Goal: Check status: Check status

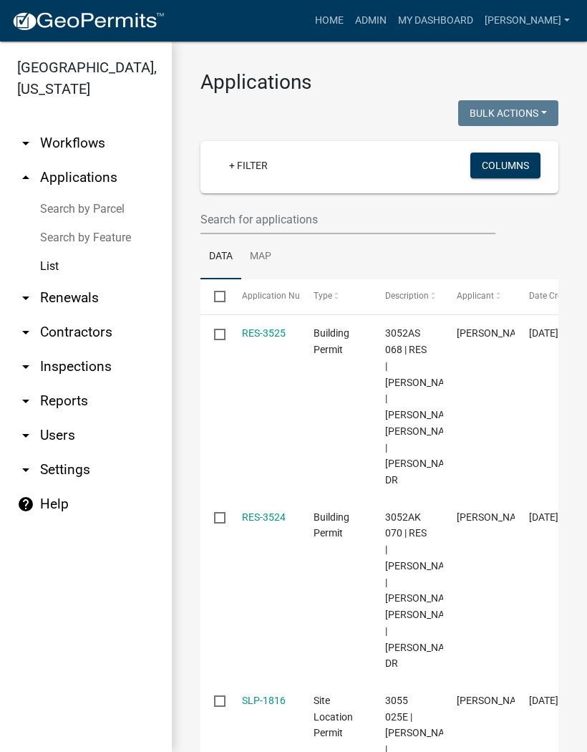
click at [106, 205] on link "Search by Parcel" at bounding box center [86, 209] width 172 height 29
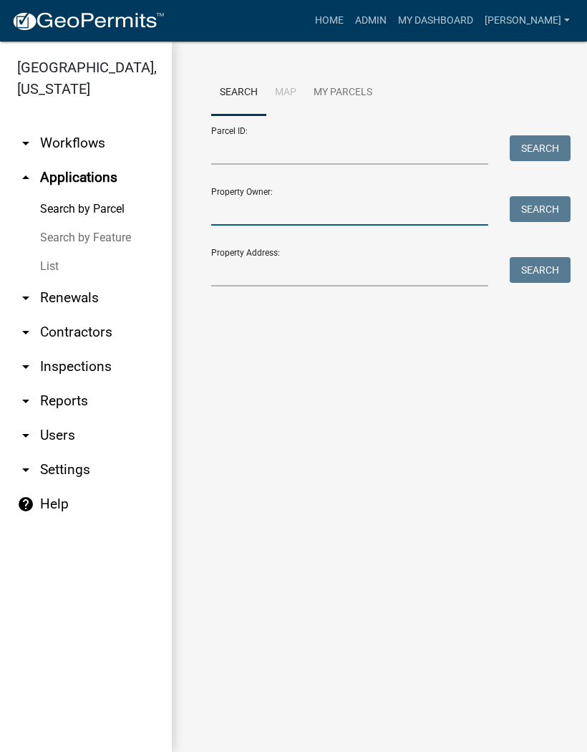
click at [294, 208] on input "Property Owner:" at bounding box center [349, 210] width 277 height 29
type input "[PERSON_NAME]"
click at [547, 207] on button "Search" at bounding box center [540, 209] width 61 height 26
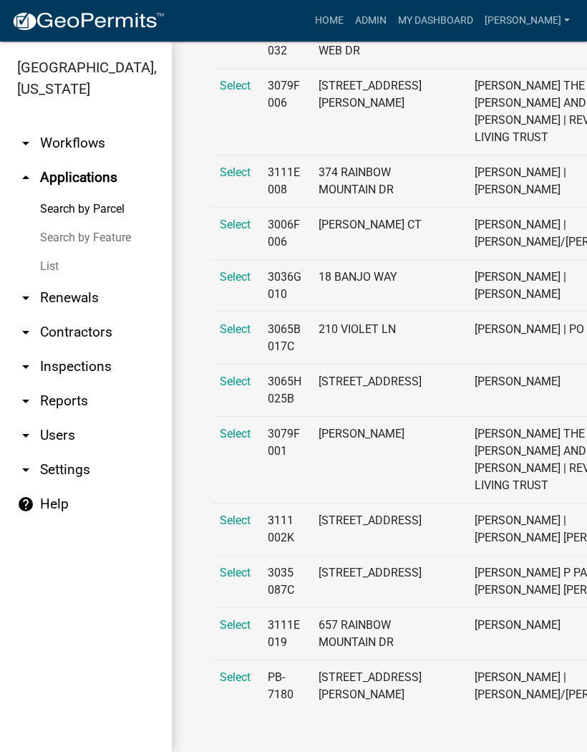
scroll to position [1921, 0]
click at [229, 322] on span "Select" at bounding box center [235, 329] width 31 height 14
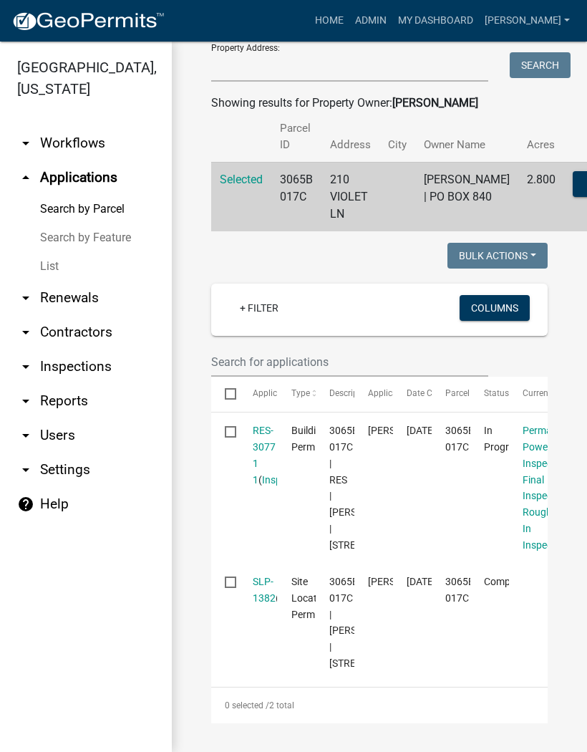
scroll to position [292, 0]
click at [265, 425] on link "RES-3077 1 1" at bounding box center [264, 455] width 23 height 60
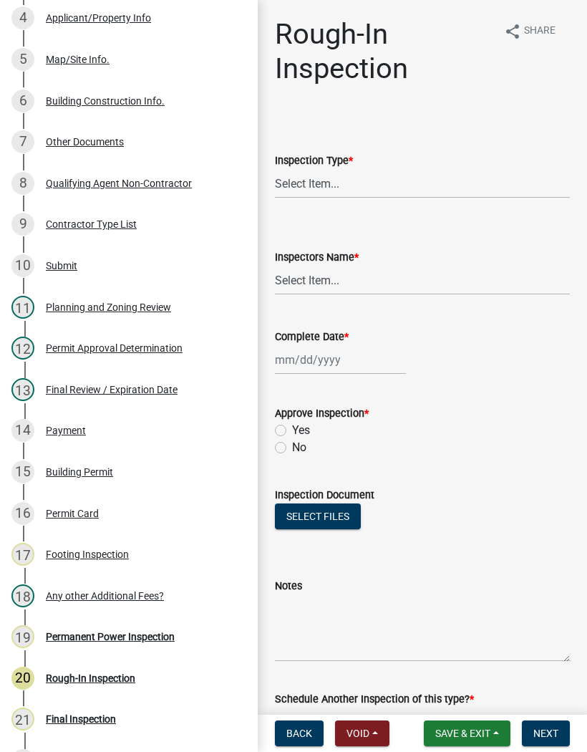
scroll to position [373, 0]
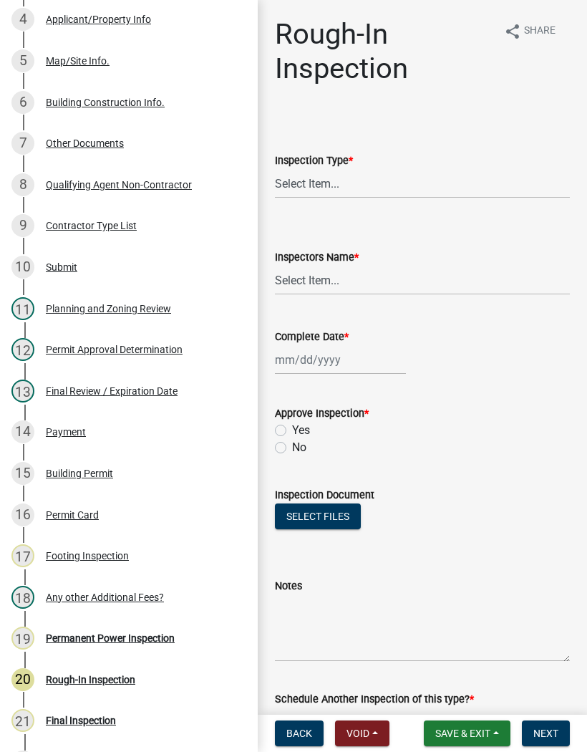
click at [92, 552] on div "Footing Inspection" at bounding box center [87, 556] width 83 height 10
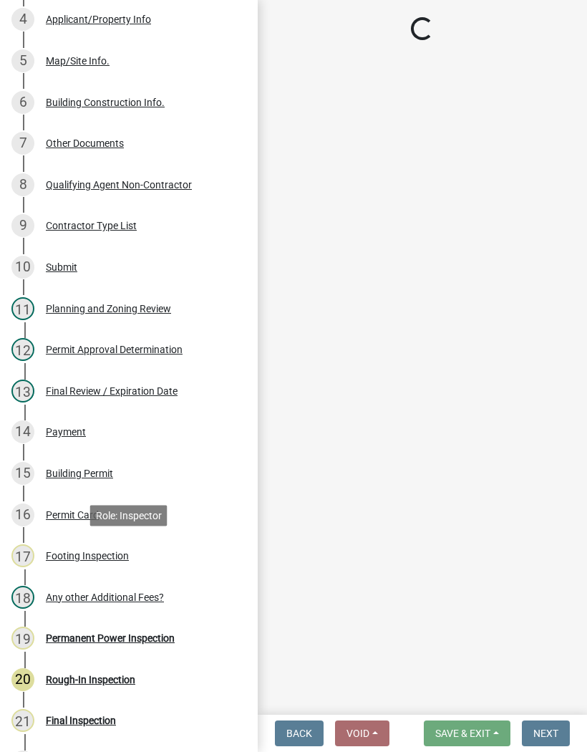
select select "8aa0fa75-bb70-4f22-832f-48224da25d1e"
select select "b7f275ba-f507-42fd-b9cd-cd9544451c64"
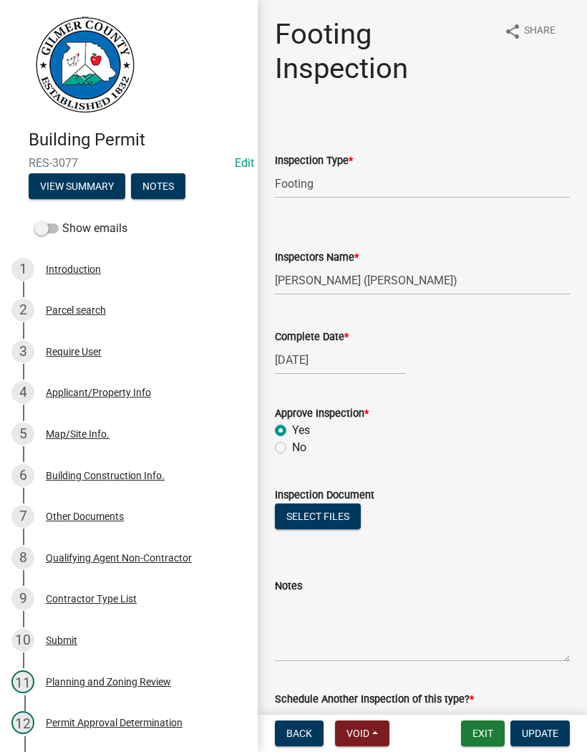
scroll to position [0, 0]
click at [478, 738] on button "Exit" at bounding box center [483, 733] width 44 height 26
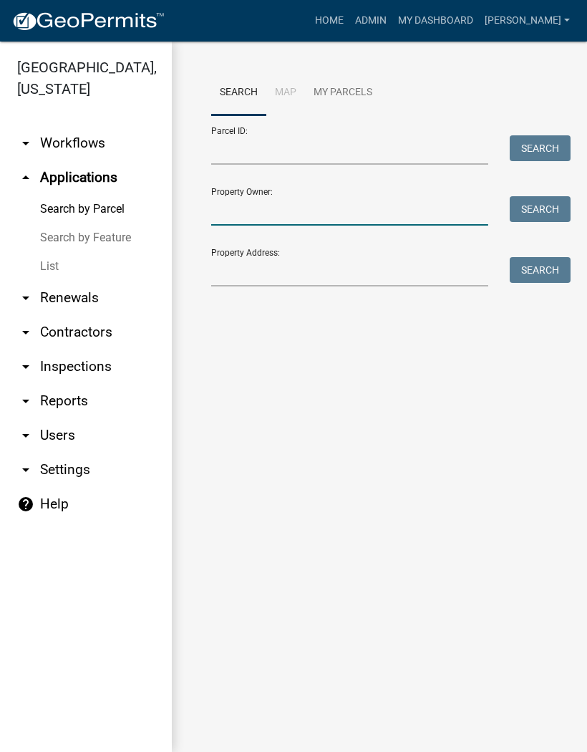
click at [259, 212] on input "Property Owner:" at bounding box center [349, 210] width 277 height 29
type input "[PERSON_NAME]"
click at [542, 206] on button "Search" at bounding box center [540, 209] width 61 height 26
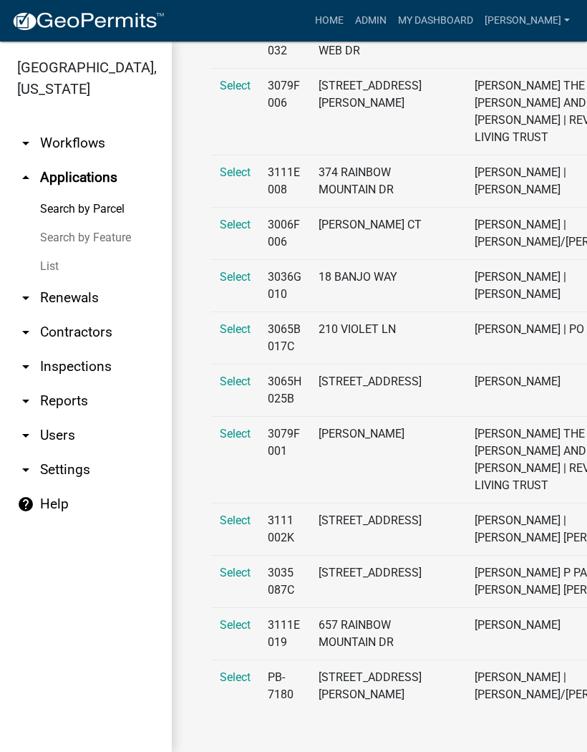
scroll to position [1643, 0]
click at [231, 336] on span "Select" at bounding box center [235, 329] width 31 height 14
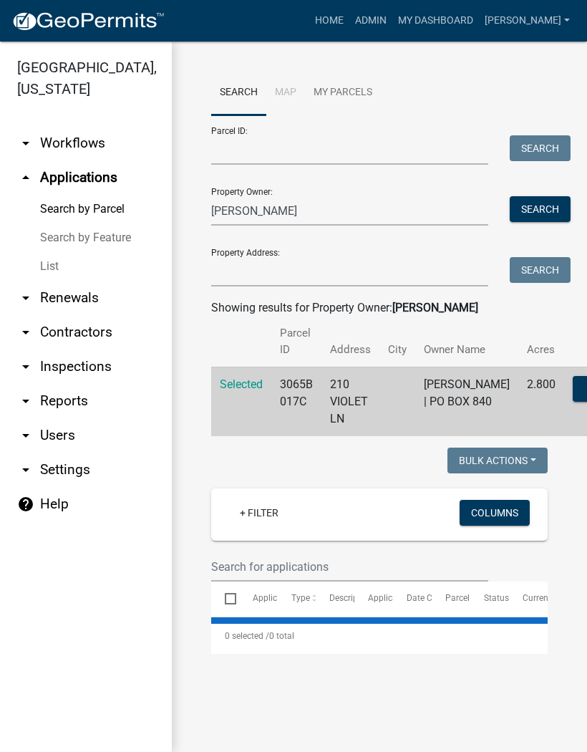
scroll to position [0, 0]
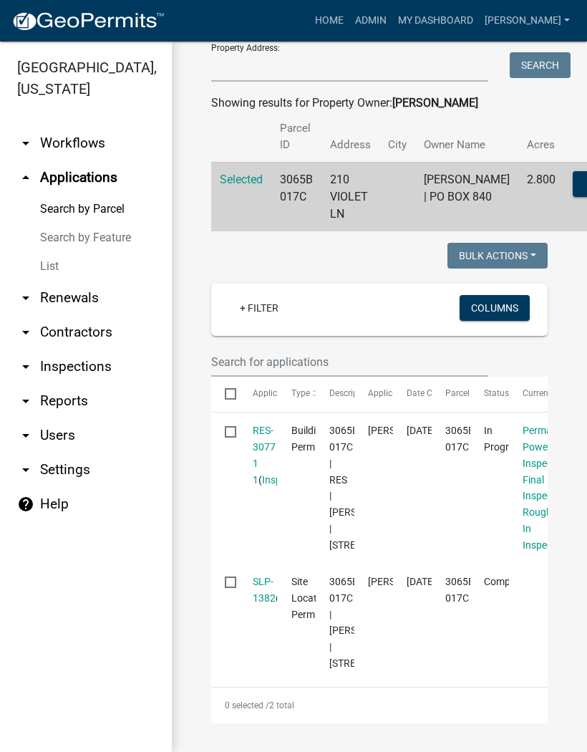
scroll to position [303, 0]
click at [254, 576] on link "SLP-1382" at bounding box center [264, 590] width 23 height 28
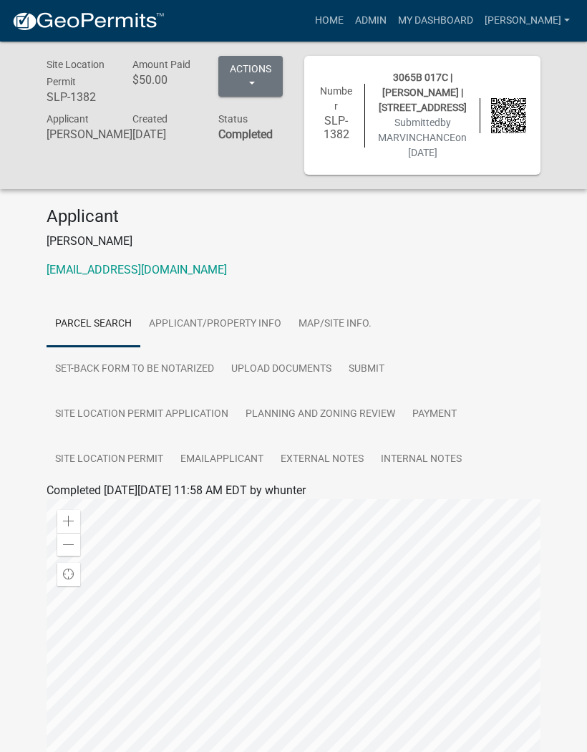
click at [392, 30] on link "Admin" at bounding box center [370, 20] width 43 height 27
